Goal: Transaction & Acquisition: Book appointment/travel/reservation

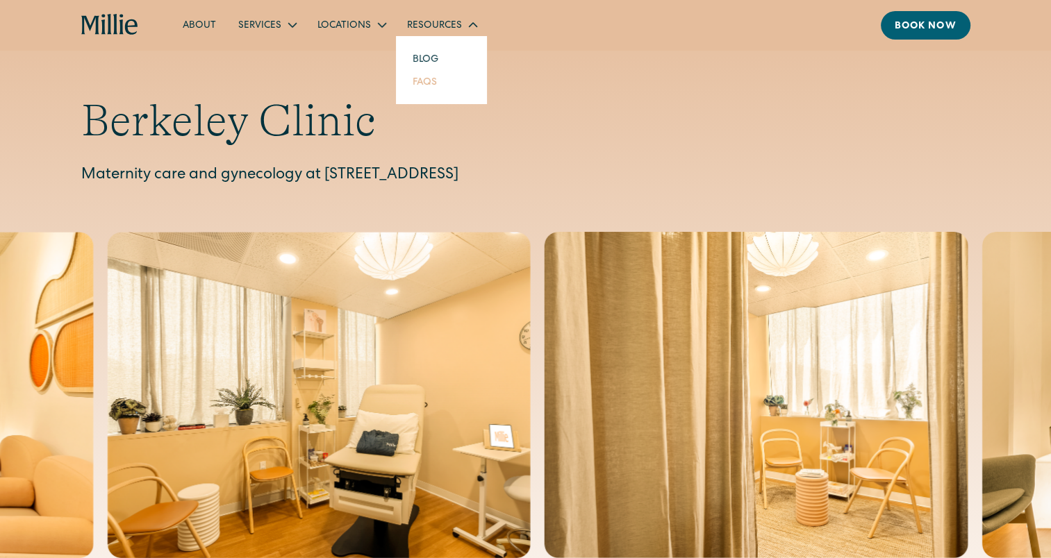
click at [422, 82] on link "FAQs" at bounding box center [424, 81] width 47 height 23
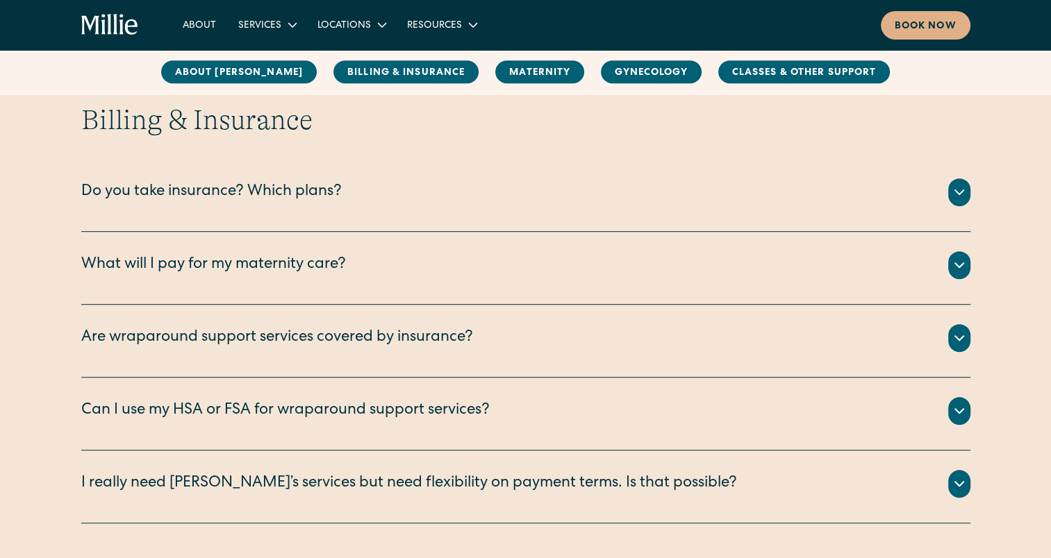
scroll to position [642, 0]
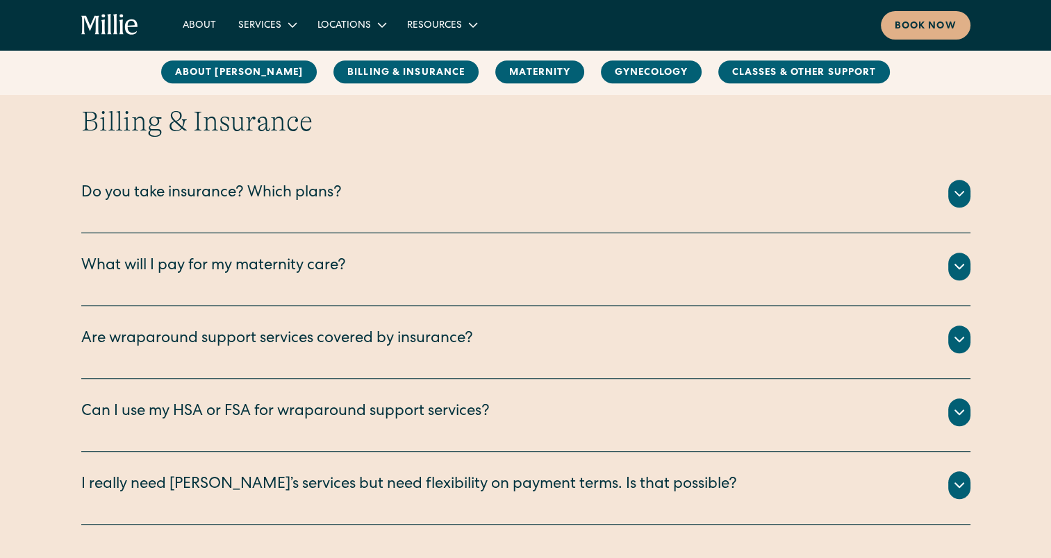
click at [322, 194] on div "Do you take insurance? Which plans?" at bounding box center [211, 194] width 260 height 23
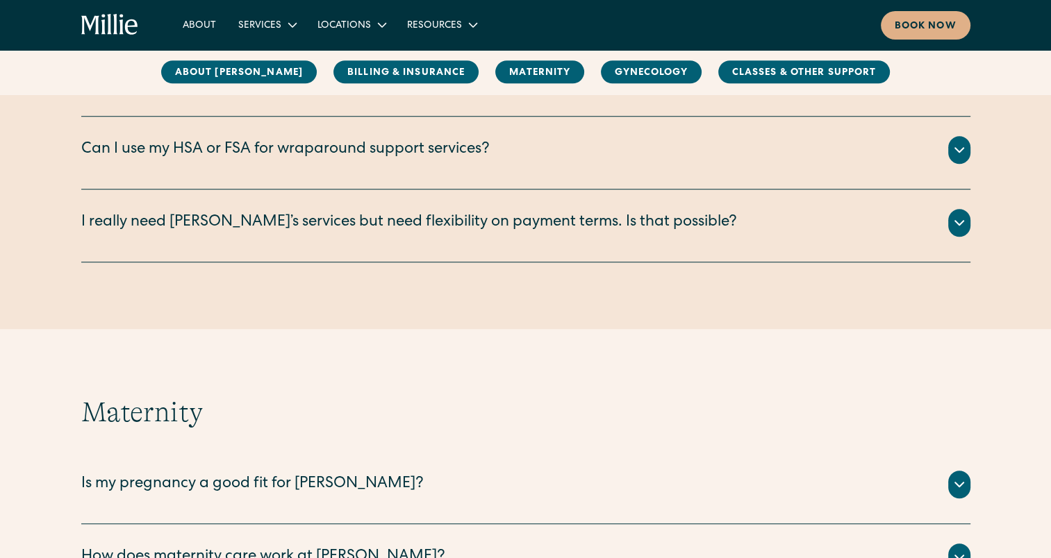
scroll to position [989, 0]
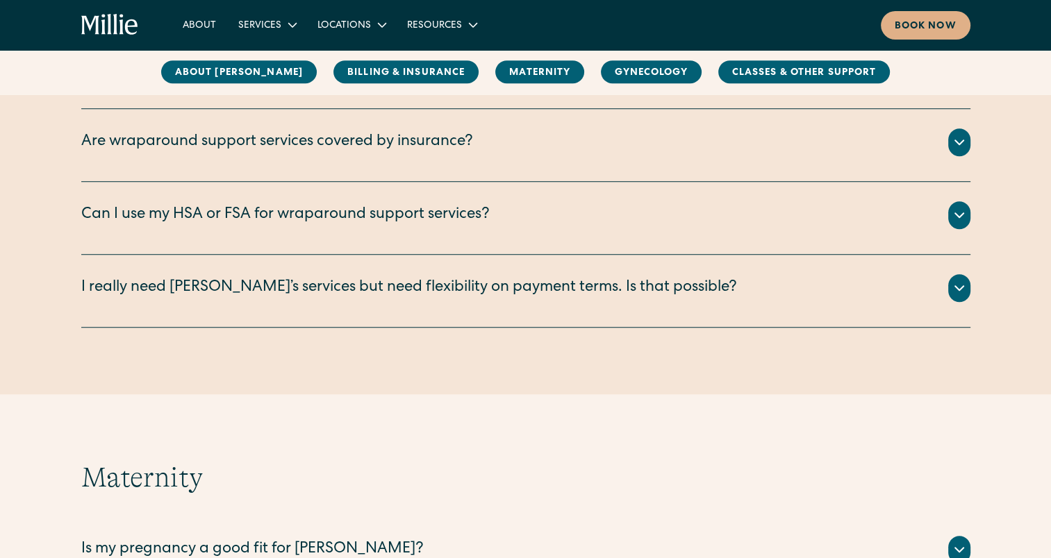
click at [464, 224] on div "Can I use my HSA or FSA for wraparound support services?" at bounding box center [285, 215] width 408 height 23
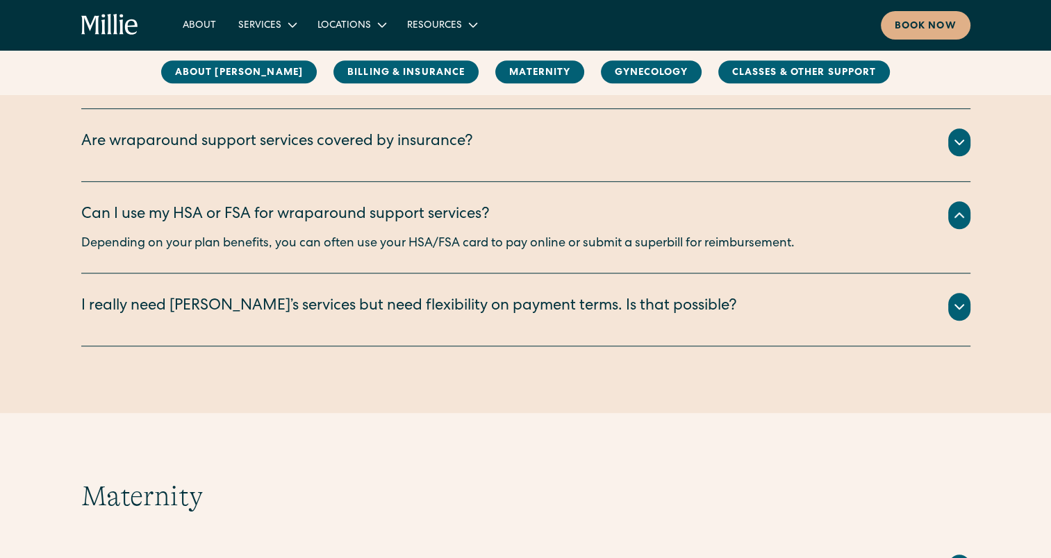
click at [464, 224] on div "Can I use my HSA or FSA for wraparound support services?" at bounding box center [285, 215] width 408 height 23
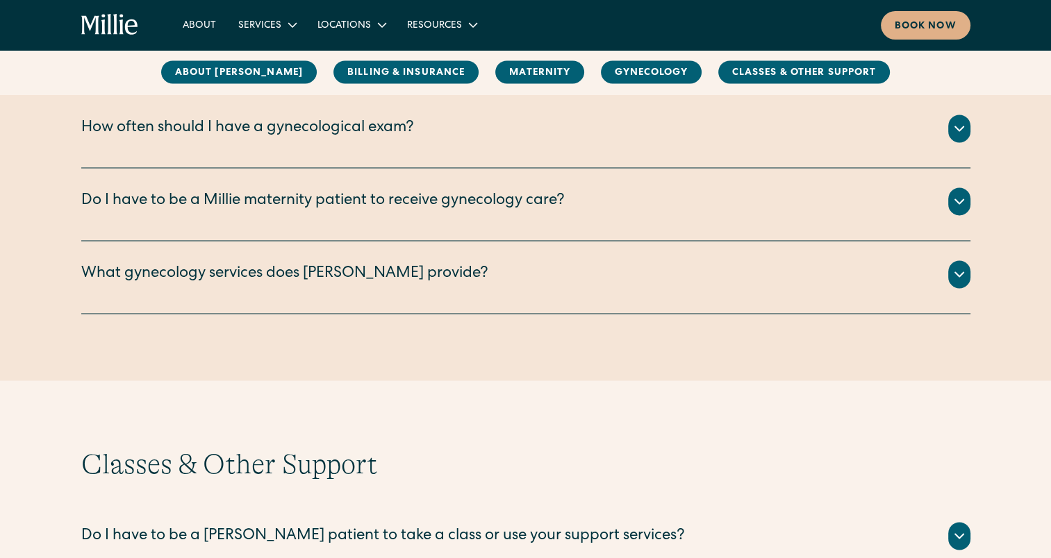
scroll to position [2188, 0]
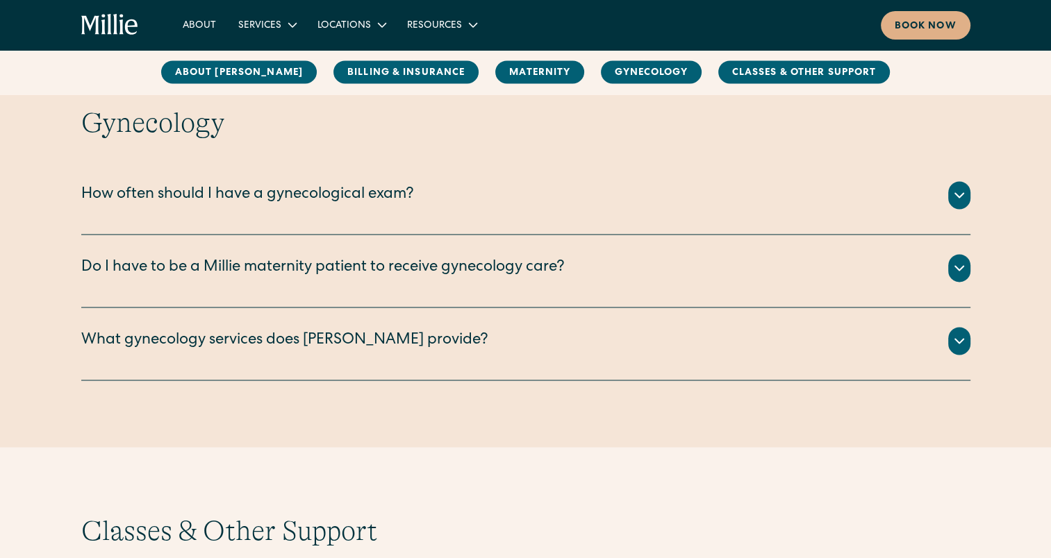
click at [499, 264] on div "Do I have to be a Millie maternity patient to receive gynecology care?" at bounding box center [322, 268] width 483 height 23
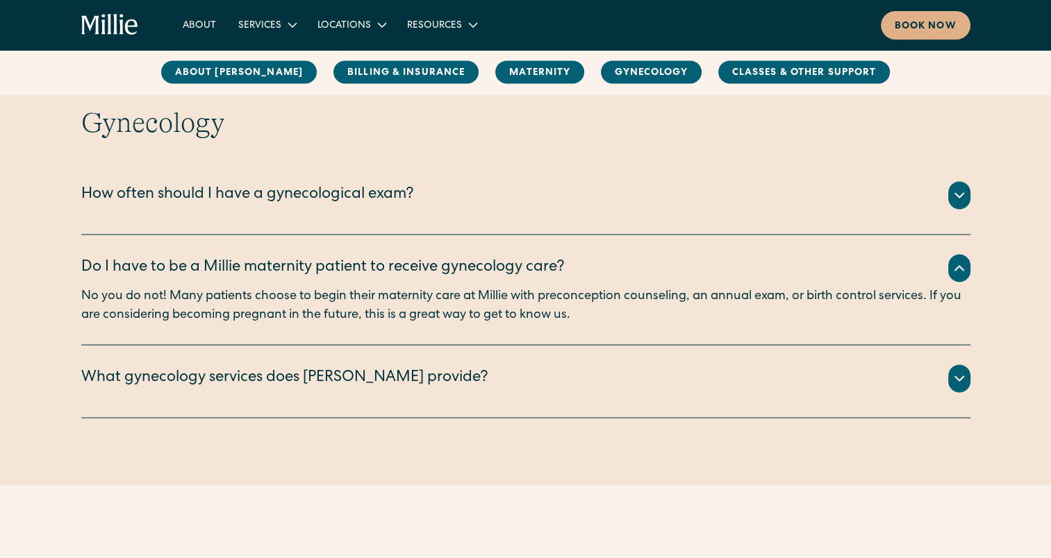
click at [928, 78] on div "About Millie Billing & Insurance MAternity Gynecology Classes & Other Support" at bounding box center [525, 72] width 889 height 23
click at [925, 22] on div "Book now" at bounding box center [925, 26] width 62 height 15
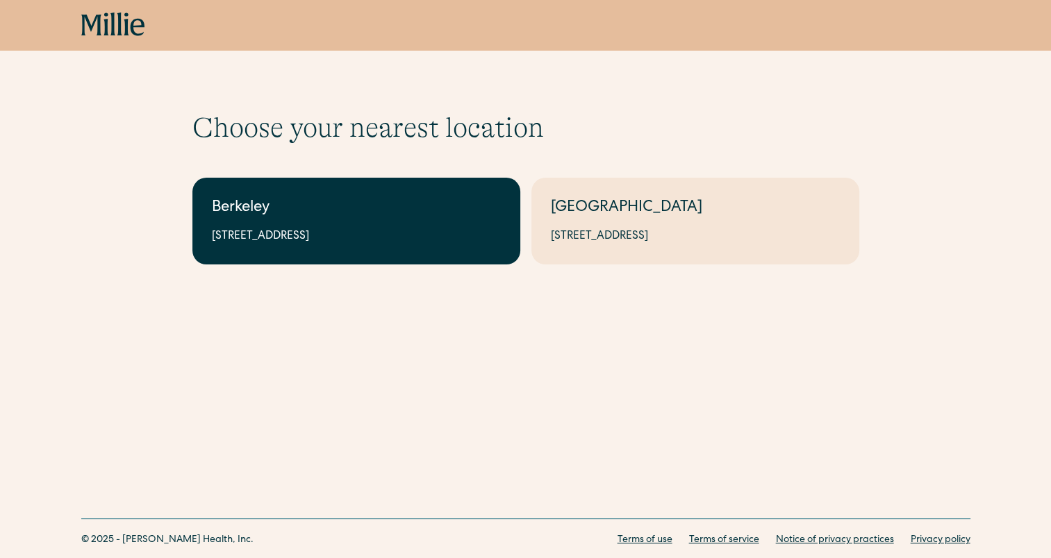
click at [306, 221] on link "Berkeley 2999 Regent St, Suite 524, Berkeley, CA 94705" at bounding box center [356, 221] width 328 height 87
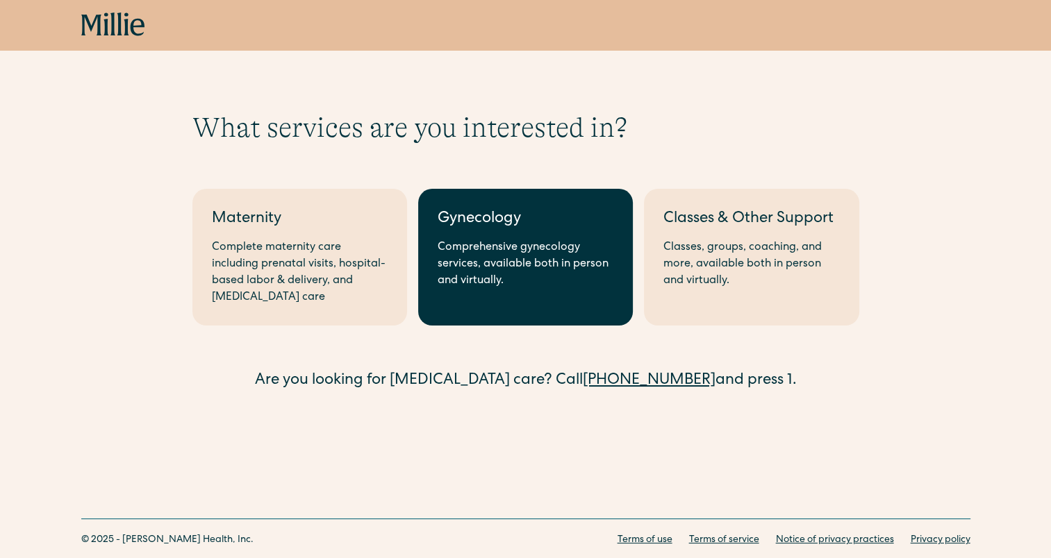
click at [519, 256] on div "Comprehensive gynecology services, available both in person and virtually." at bounding box center [525, 265] width 176 height 50
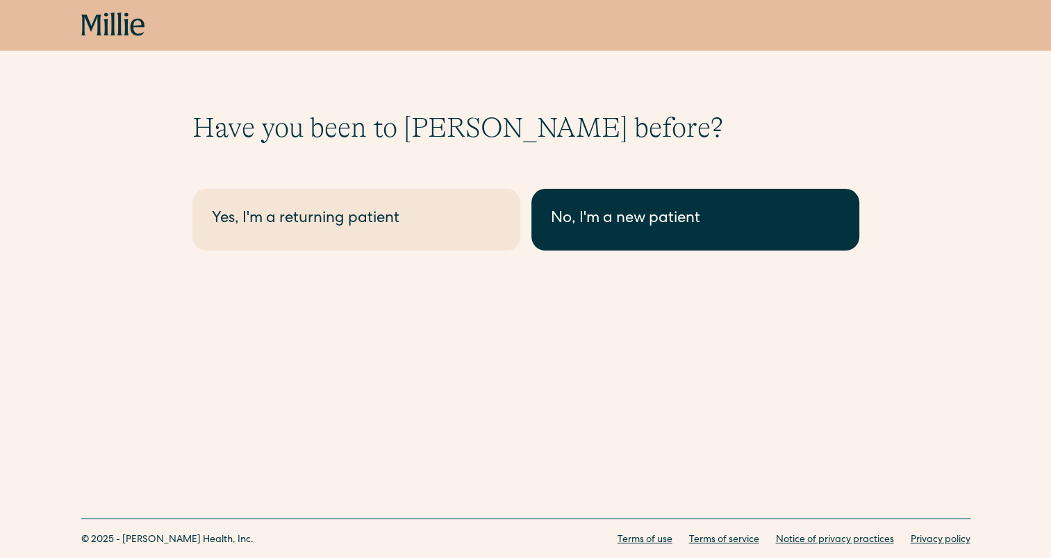
click at [558, 233] on link "No, I'm a new patient" at bounding box center [695, 220] width 328 height 62
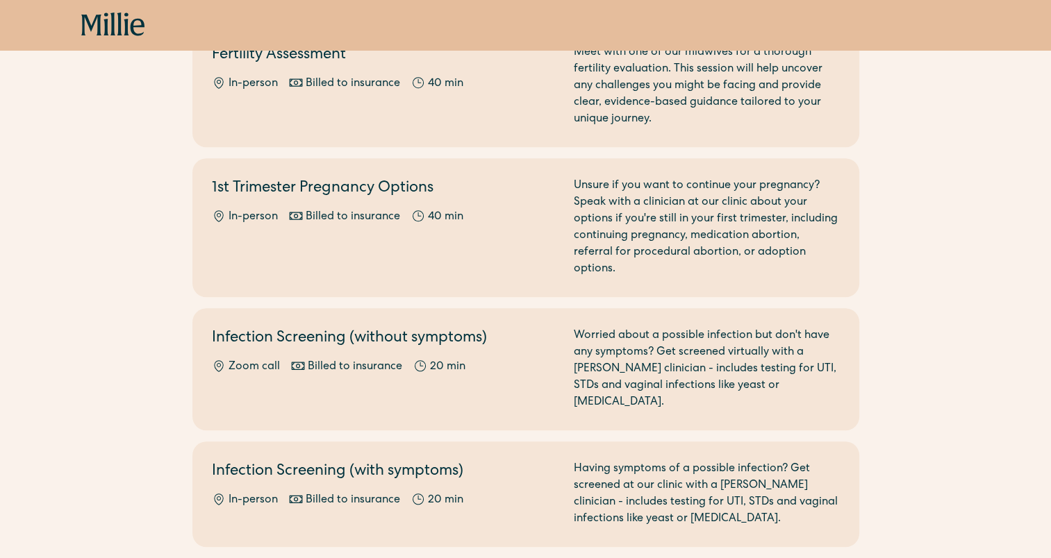
scroll to position [999, 0]
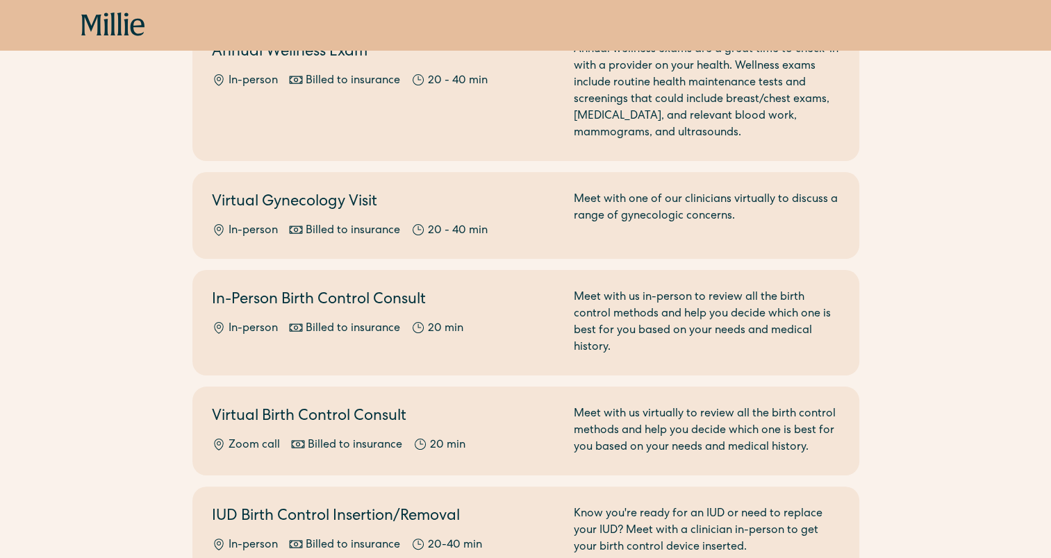
scroll to position [0, 0]
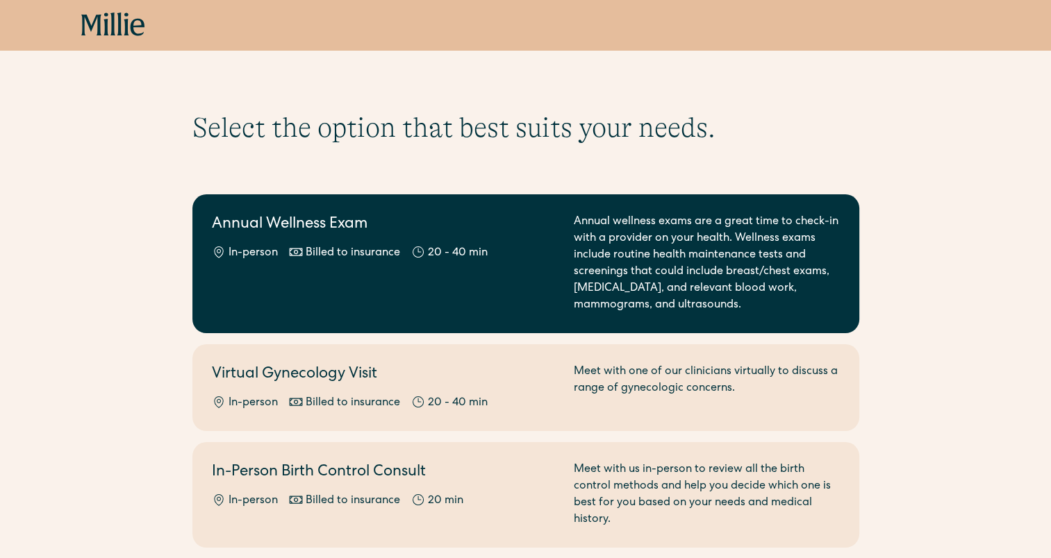
click at [820, 196] on link "Annual Wellness Exam In-person Billed to insurance 20 - 40 min Annual wellness …" at bounding box center [525, 263] width 667 height 139
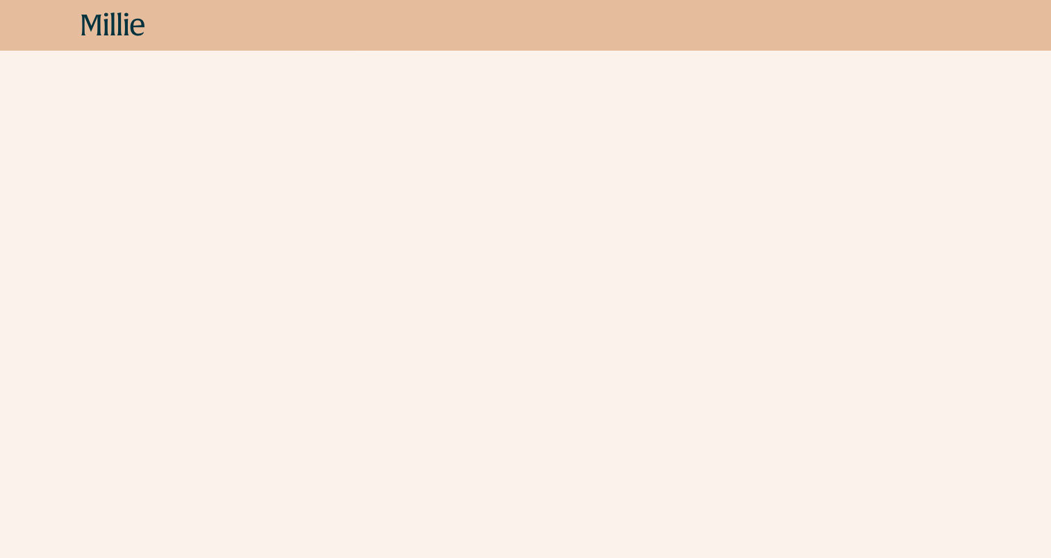
scroll to position [1232, 0]
click at [86, 425] on div "Schedule your appointment This below only shows on maternity + location Materni…" at bounding box center [525, 225] width 1051 height 2693
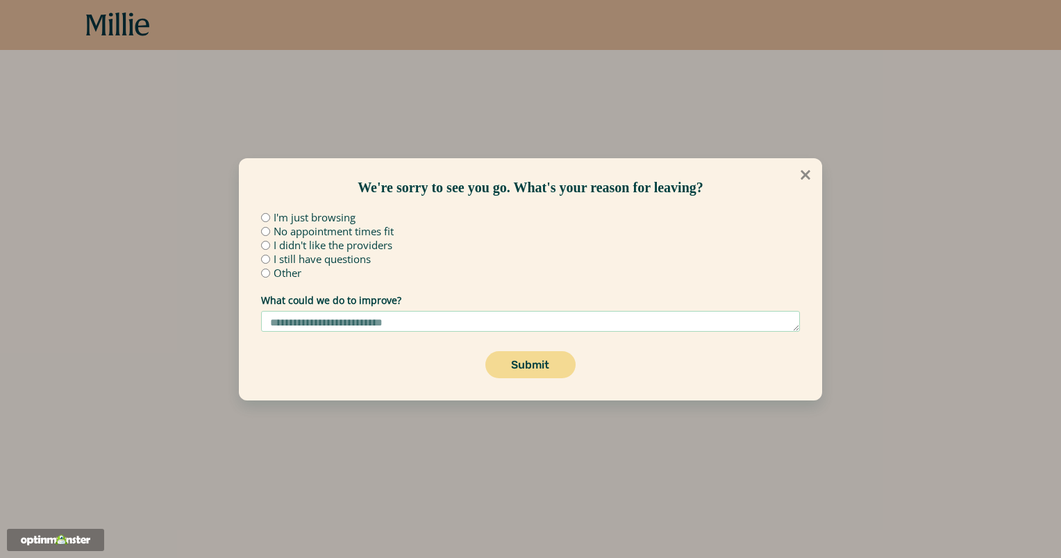
click at [810, 172] on icon at bounding box center [805, 174] width 15 height 15
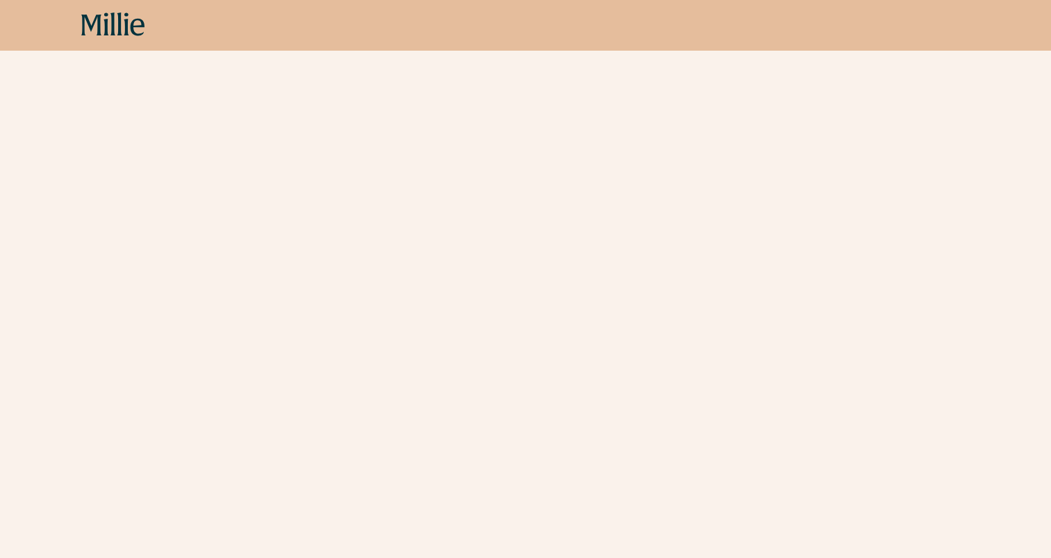
scroll to position [968, 0]
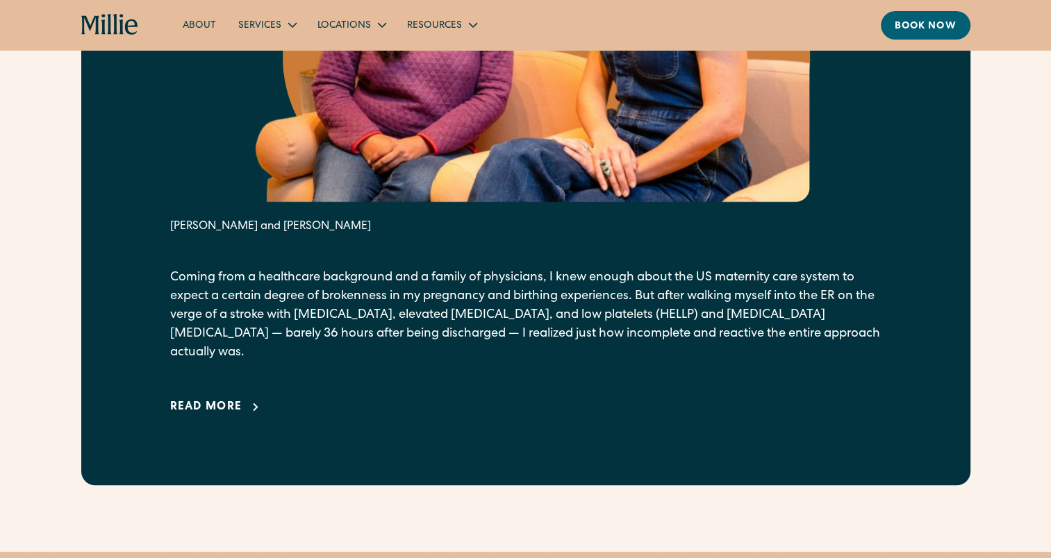
scroll to position [910, 0]
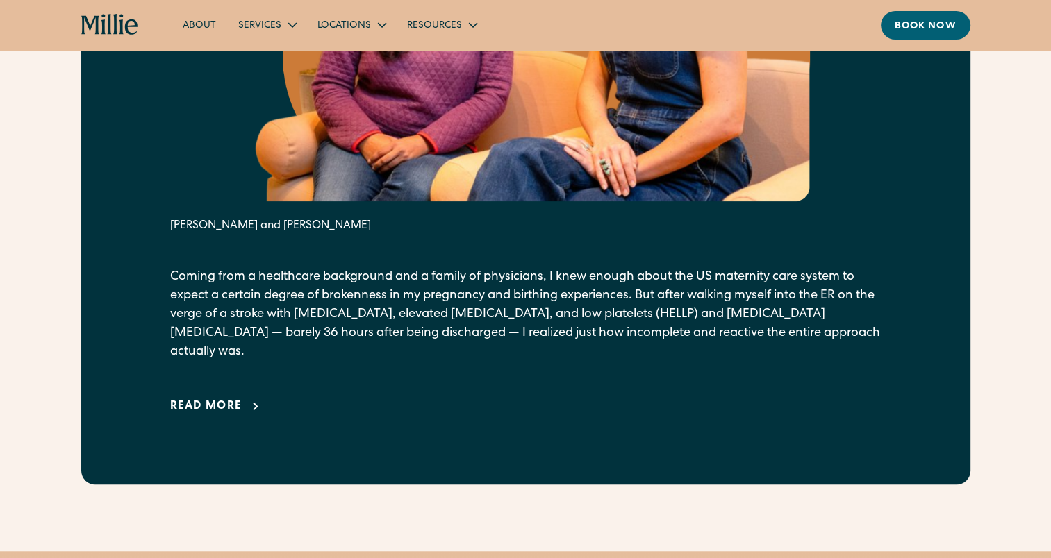
click at [217, 399] on div "Read more" at bounding box center [206, 407] width 72 height 17
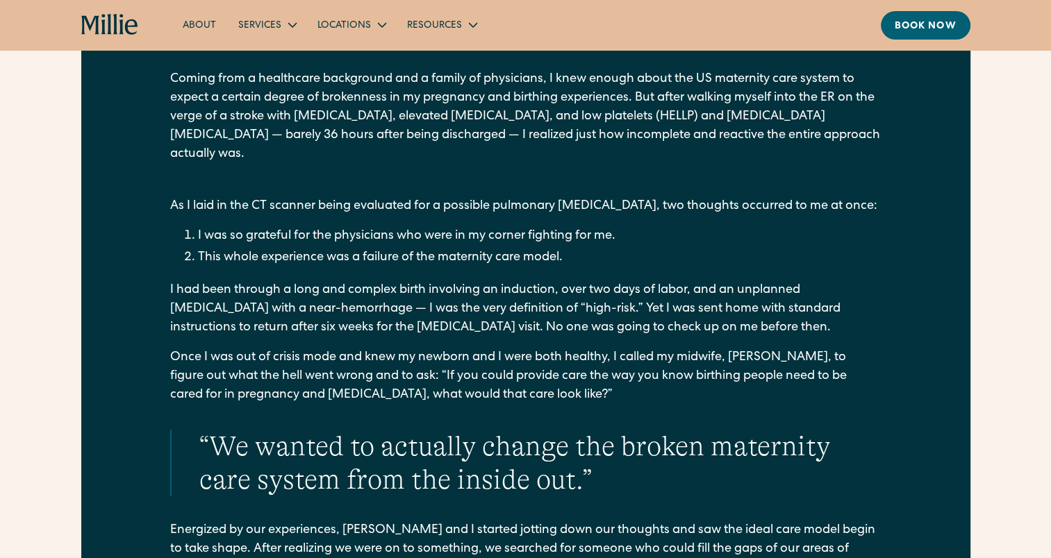
scroll to position [1114, 0]
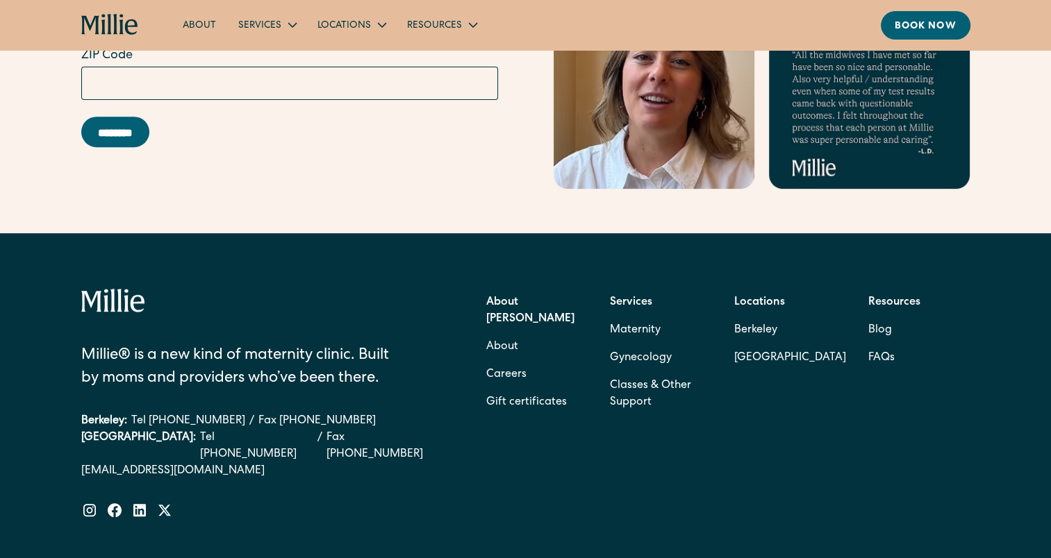
scroll to position [5659, 0]
